Goal: Information Seeking & Learning: Learn about a topic

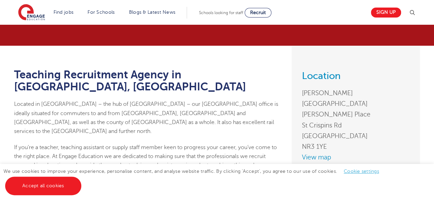
scroll to position [34, 0]
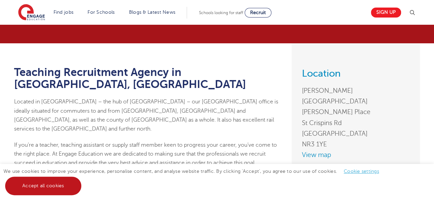
click at [57, 178] on link "Accept all cookies" at bounding box center [43, 185] width 76 height 19
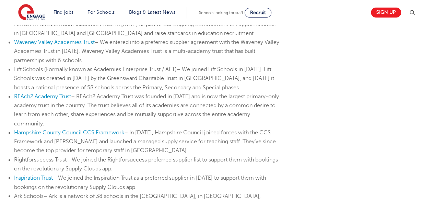
scroll to position [476, 0]
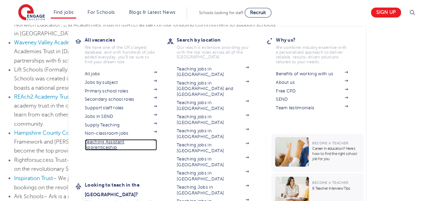
click at [120, 142] on link "Teaching Assistant Apprenticeship" at bounding box center [121, 144] width 72 height 11
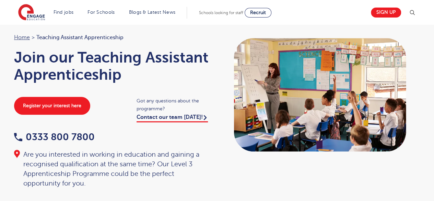
scroll to position [63, 0]
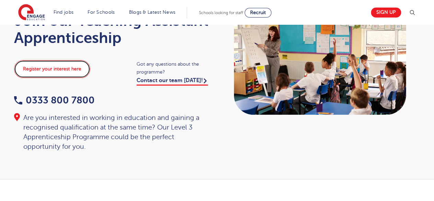
click at [59, 71] on link "Register your interest here" at bounding box center [52, 69] width 76 height 18
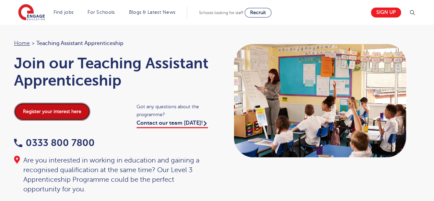
scroll to position [0, 0]
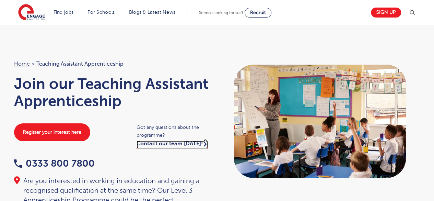
click at [181, 143] on link "Contact our team today!" at bounding box center [172, 144] width 71 height 8
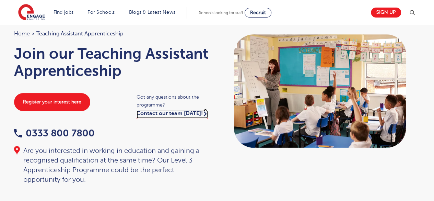
scroll to position [31, 0]
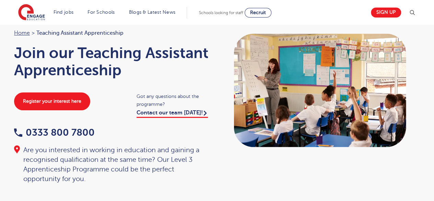
click at [0, 146] on div "Home > Teaching Assistant Apprenticeship Join our Teaching Assistant Apprentice…" at bounding box center [217, 103] width 434 height 218
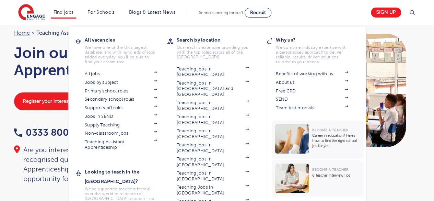
click at [62, 9] on li "Find jobs All vacancies We have one of the UK's largest database. and with hund…" at bounding box center [64, 13] width 26 height 12
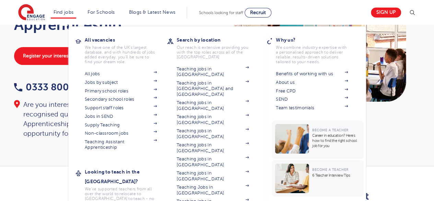
scroll to position [74, 0]
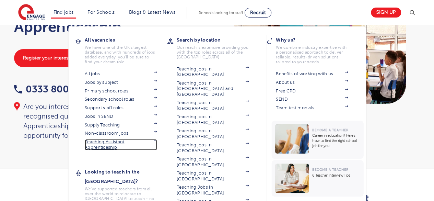
click at [157, 140] on img at bounding box center [154, 140] width 3 height 2
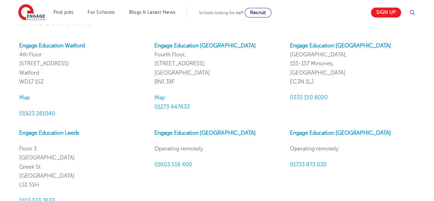
scroll to position [617, 0]
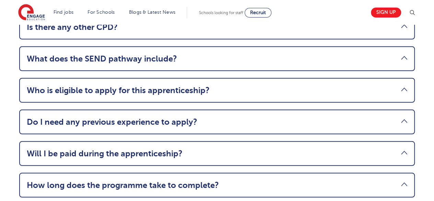
scroll to position [919, 0]
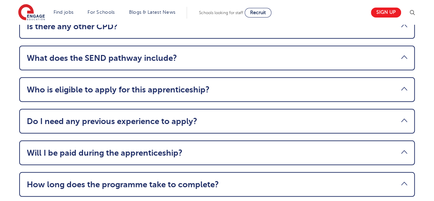
click at [170, 148] on link "Will I be paid during the apprenticeship?" at bounding box center [217, 153] width 381 height 10
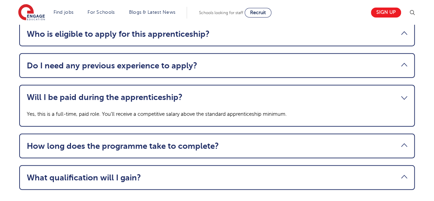
scroll to position [875, 0]
click at [170, 141] on link "How long does the programme take to complete?" at bounding box center [217, 146] width 381 height 10
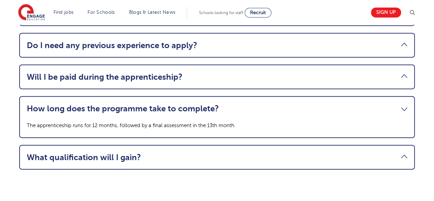
scroll to position [896, 0]
click at [170, 145] on li "What qualification will I gain? You’ll earn a nationally recognised Level 3 Tea…" at bounding box center [217, 157] width 396 height 25
click at [163, 152] on link "What qualification will I gain?" at bounding box center [217, 157] width 381 height 10
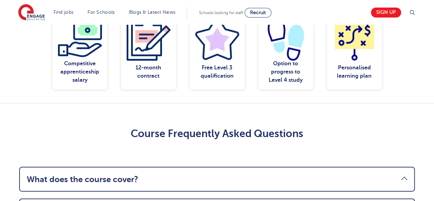
scroll to position [637, 0]
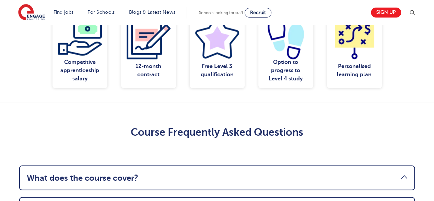
click at [143, 58] on div "12-month contract" at bounding box center [149, 70] width 44 height 25
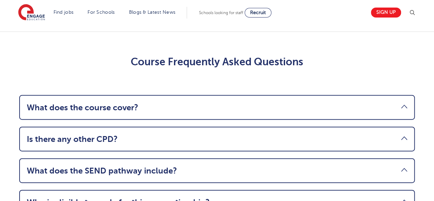
scroll to position [714, 0]
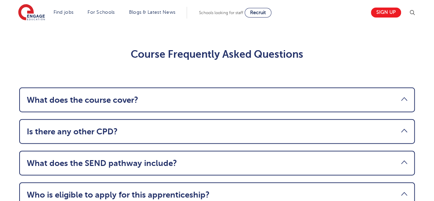
click at [168, 95] on link "What does the course cover?" at bounding box center [217, 100] width 381 height 10
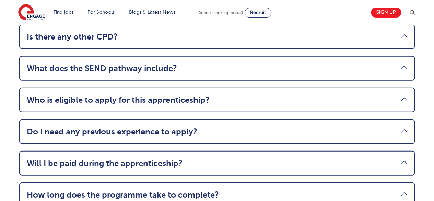
scroll to position [909, 0]
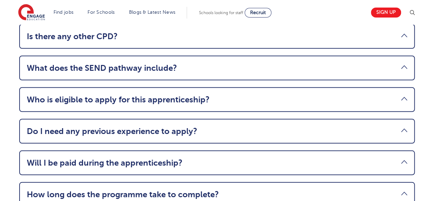
click at [161, 158] on link "Will I be paid during the apprenticeship?" at bounding box center [217, 163] width 381 height 10
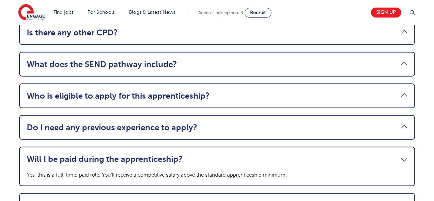
scroll to position [809, 0]
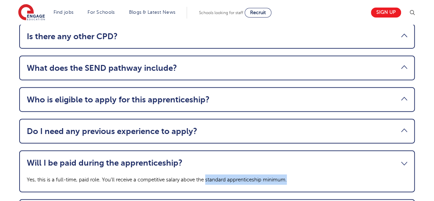
drag, startPoint x: 289, startPoint y: 157, endPoint x: 207, endPoint y: 159, distance: 82.4
click at [207, 174] on p "Yes, this is a full-time, paid role. You’ll receive a competitive salary above …" at bounding box center [217, 179] width 381 height 10
copy p "standard apprenticeship minimum."
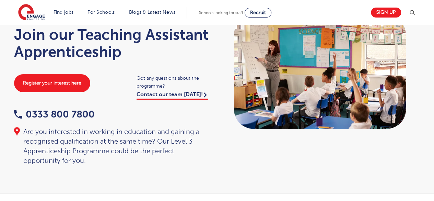
scroll to position [0, 0]
